Goal: Information Seeking & Learning: Find specific fact

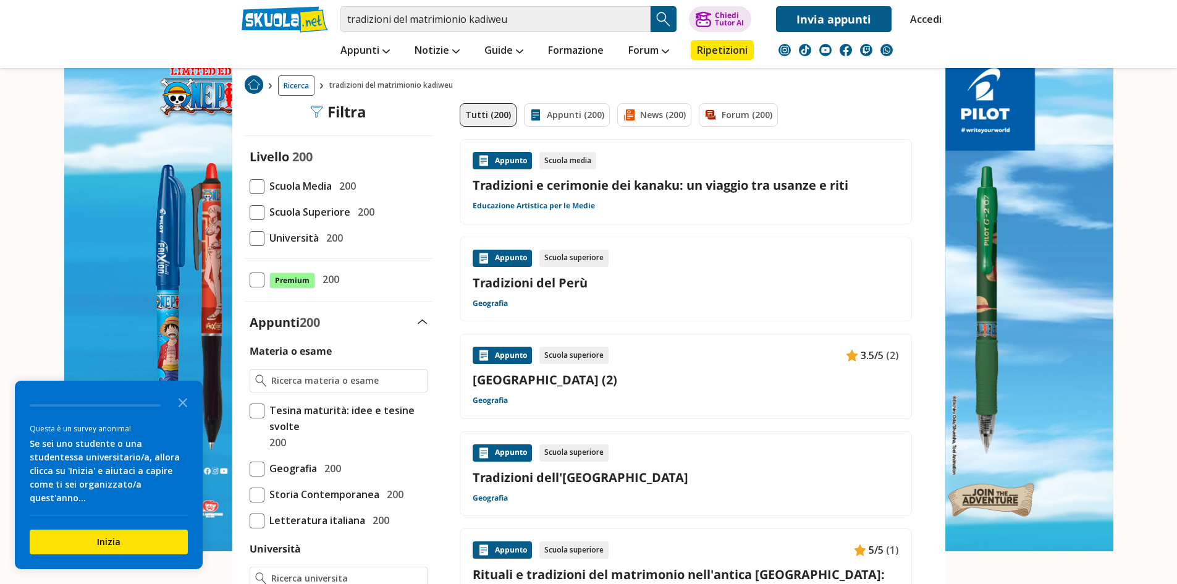
click at [577, 182] on link "Tradizioni e cerimonie dei kanaku: un viaggio tra usanze e riti" at bounding box center [686, 185] width 426 height 17
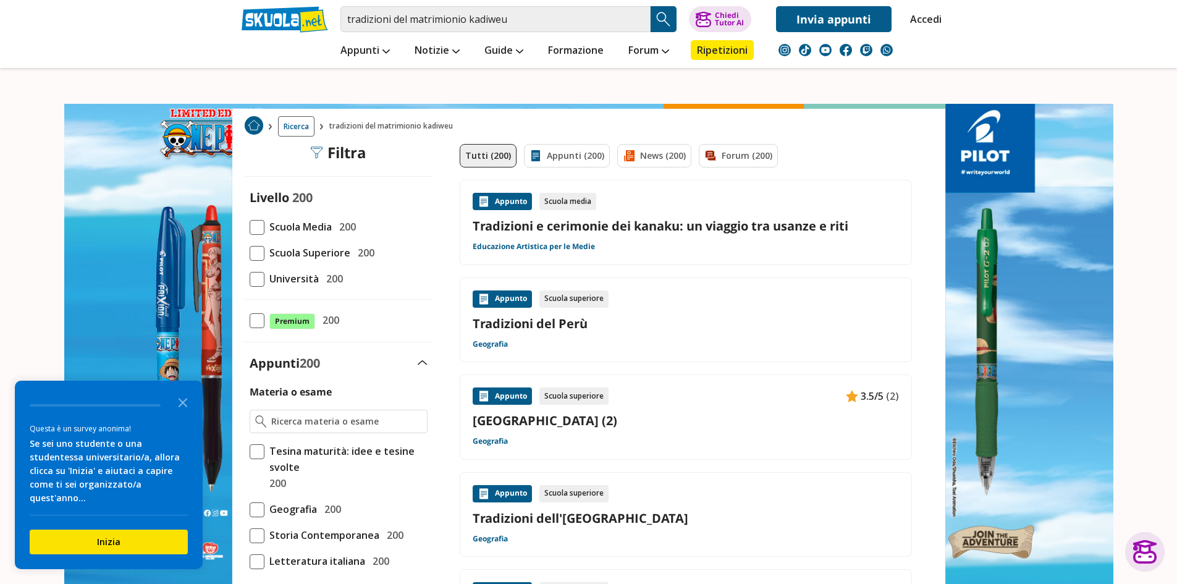
scroll to position [185, 0]
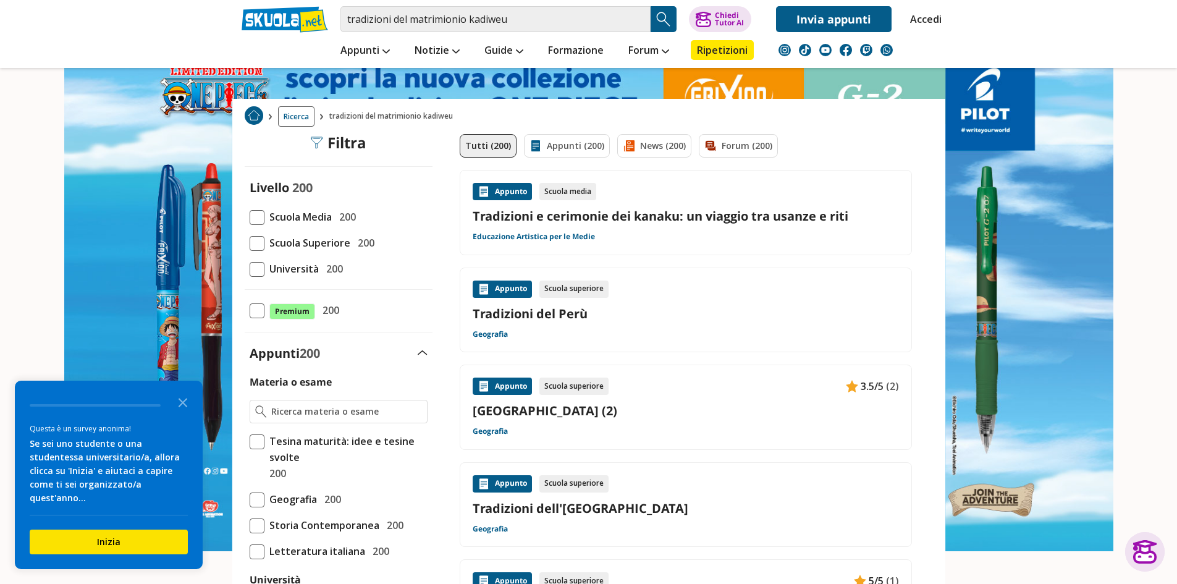
click at [257, 242] on span at bounding box center [257, 243] width 15 height 15
click at [250, 243] on input "Scuola Superiore 200" at bounding box center [250, 243] width 0 height 0
click at [258, 241] on span at bounding box center [257, 243] width 15 height 15
click at [250, 243] on input "Scuola Superiore 200" at bounding box center [250, 243] width 0 height 0
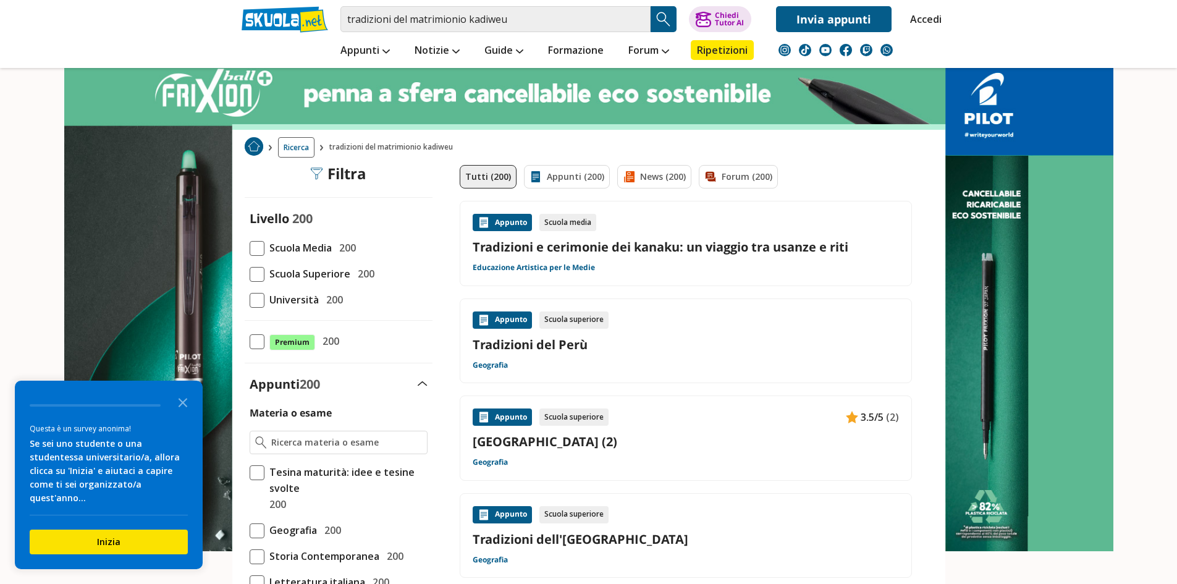
click at [185, 410] on icon "Close the survey" at bounding box center [183, 401] width 25 height 25
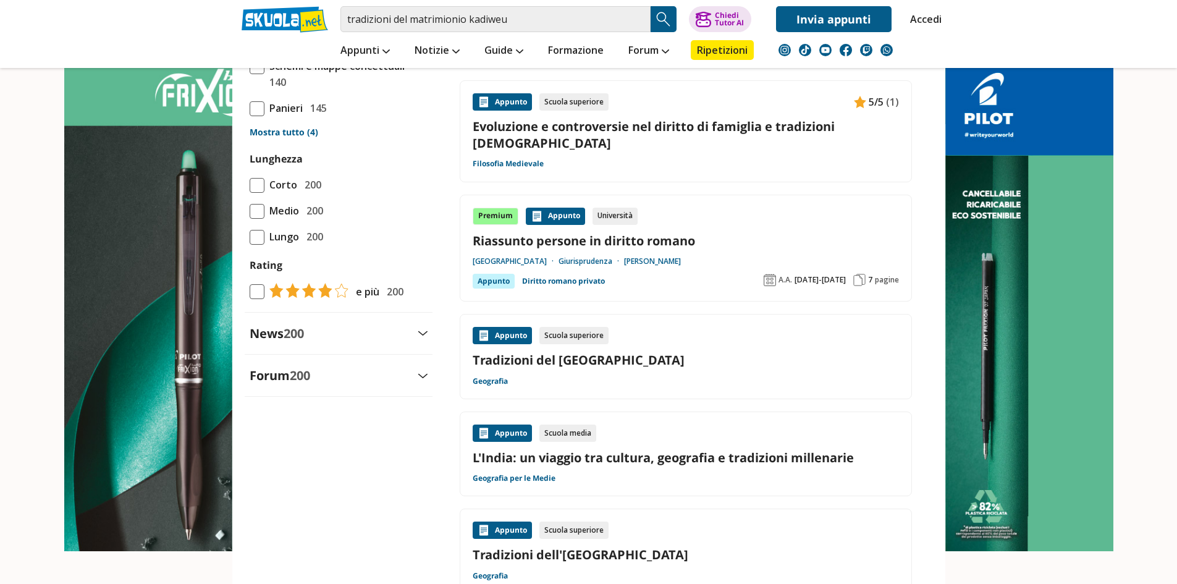
scroll to position [1236, 0]
